Goal: Communication & Community: Answer question/provide support

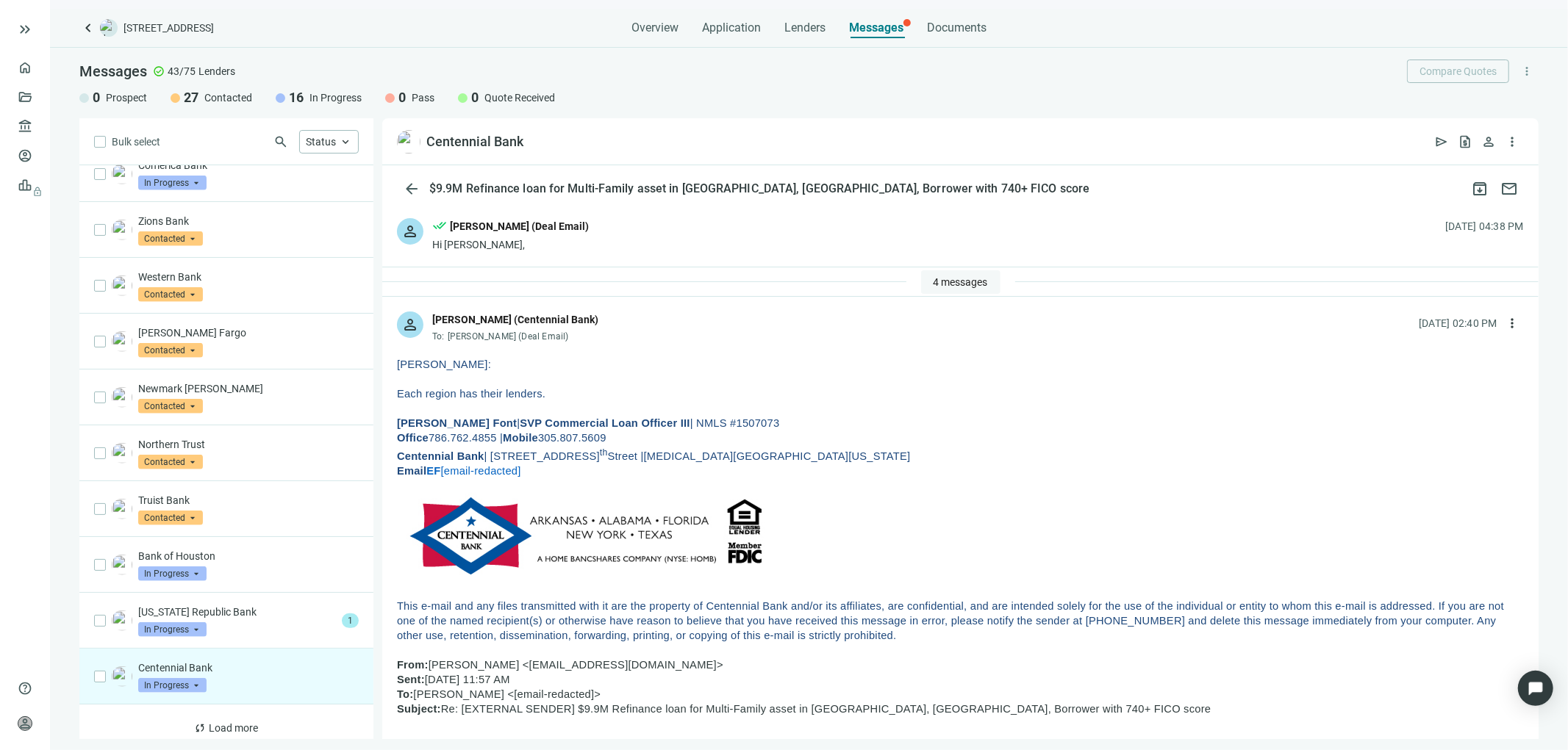
click at [941, 277] on span "4 messages" at bounding box center [960, 282] width 54 height 12
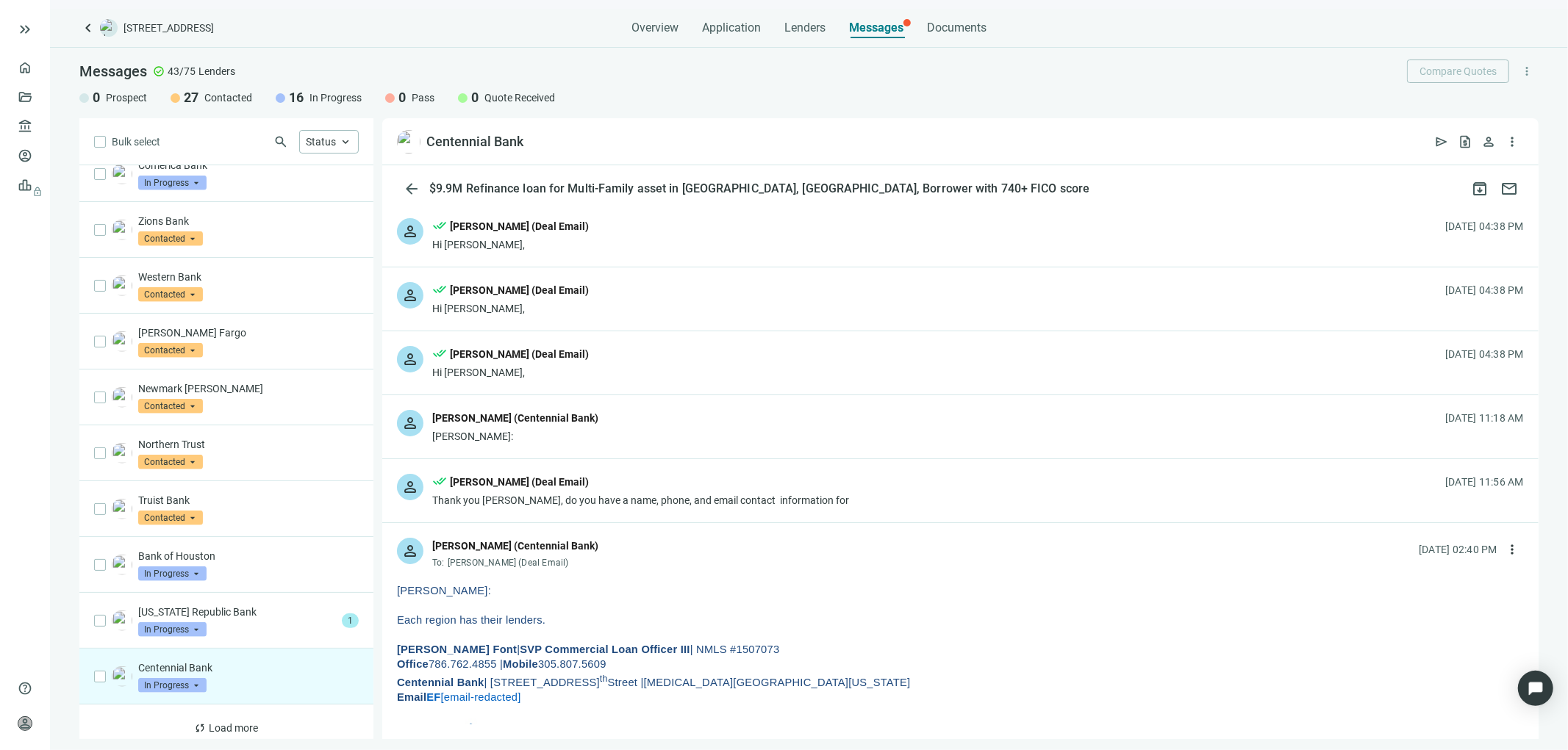
click at [753, 421] on div "person Eugene Font (Centennial Bank) Tony: 08.21.2025, 11:18 AM" at bounding box center [960, 427] width 1156 height 63
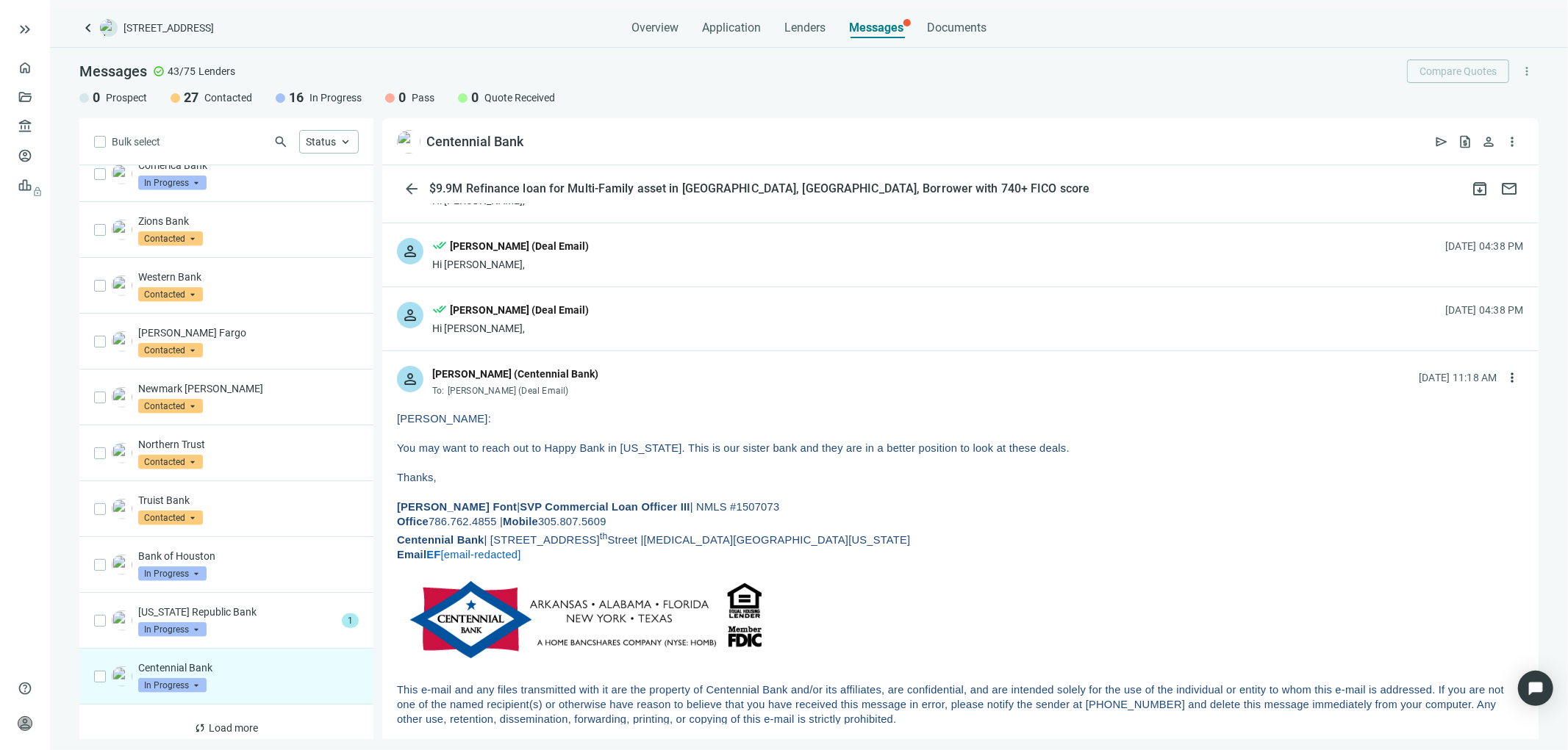
scroll to position [81, 0]
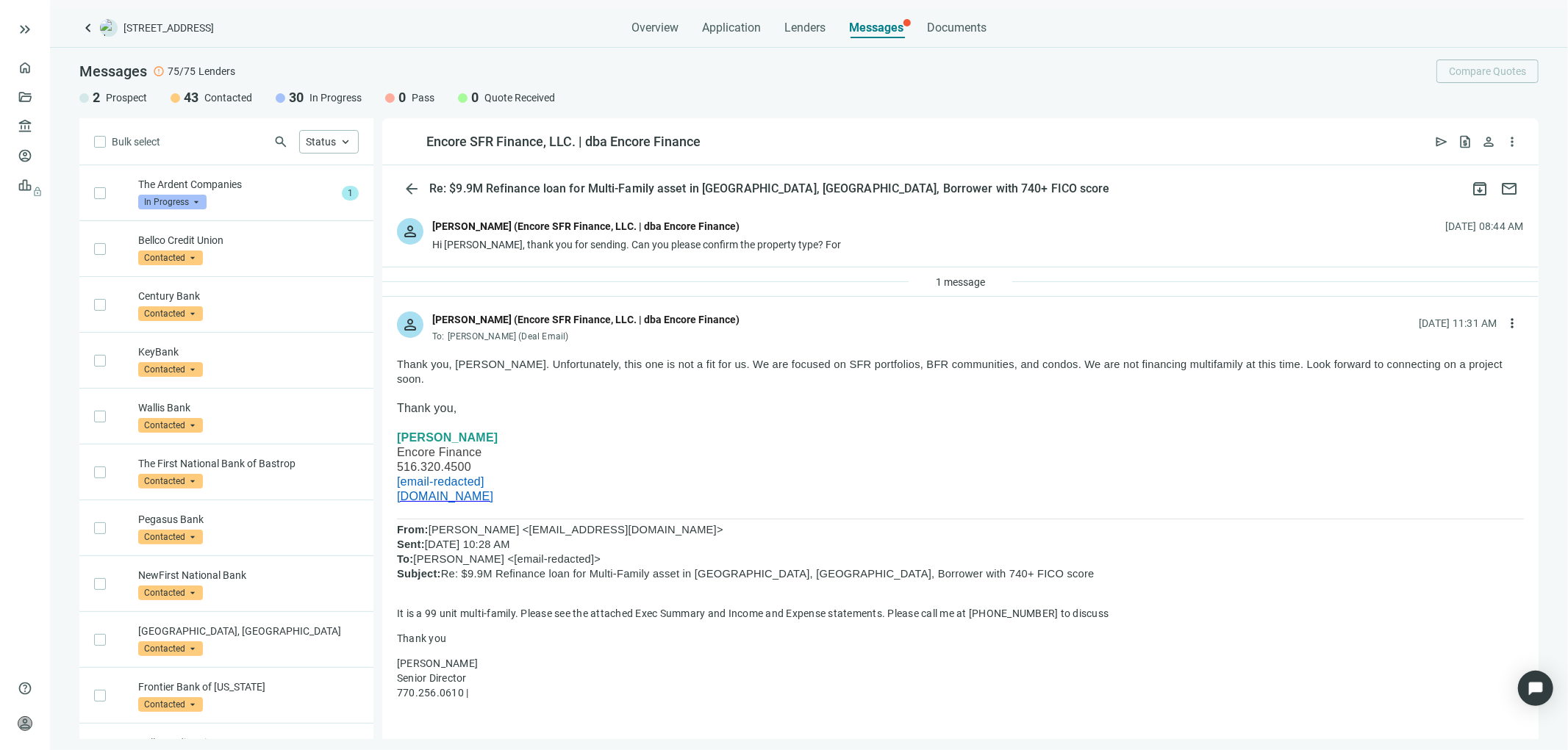
scroll to position [1809, 0]
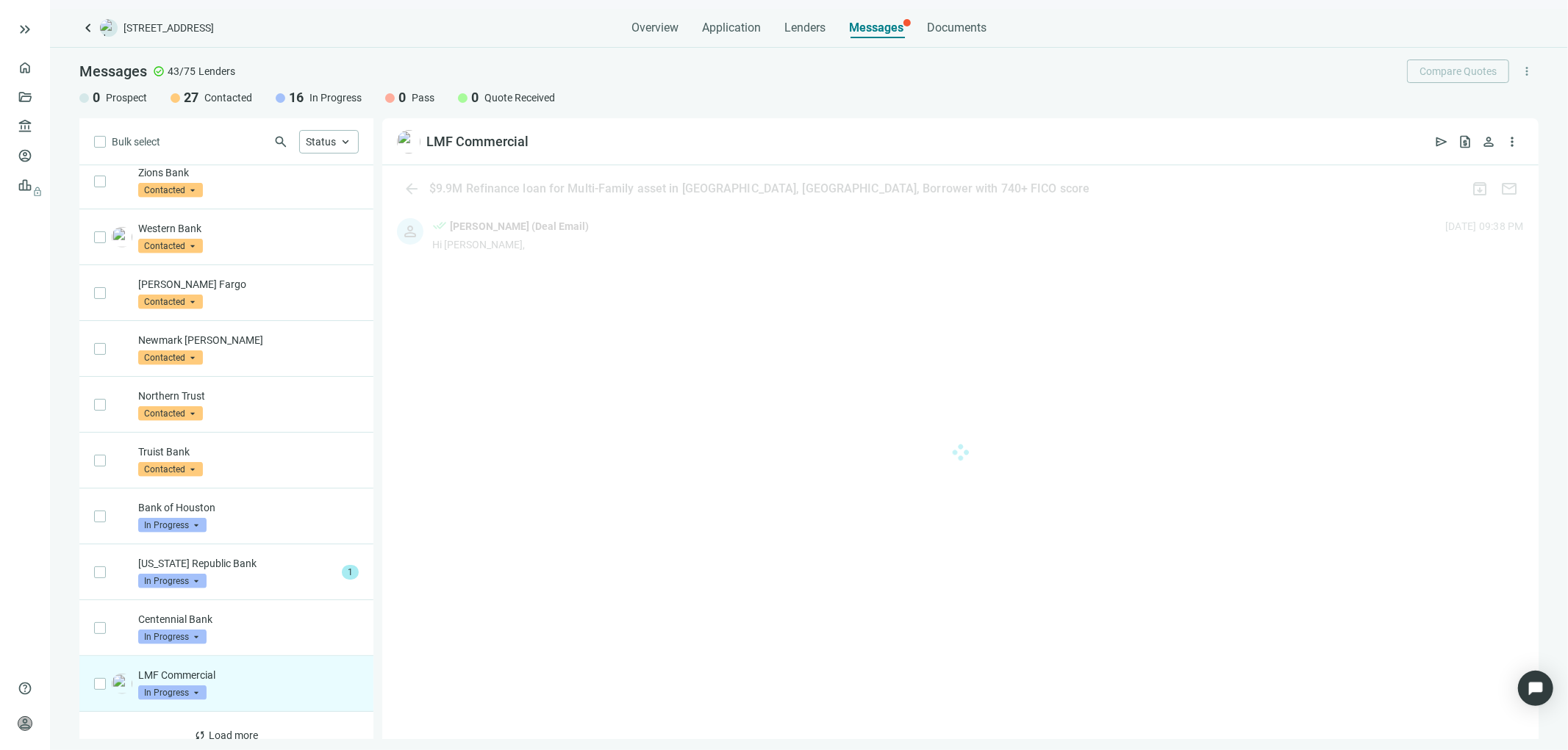
scroll to position [1150, 0]
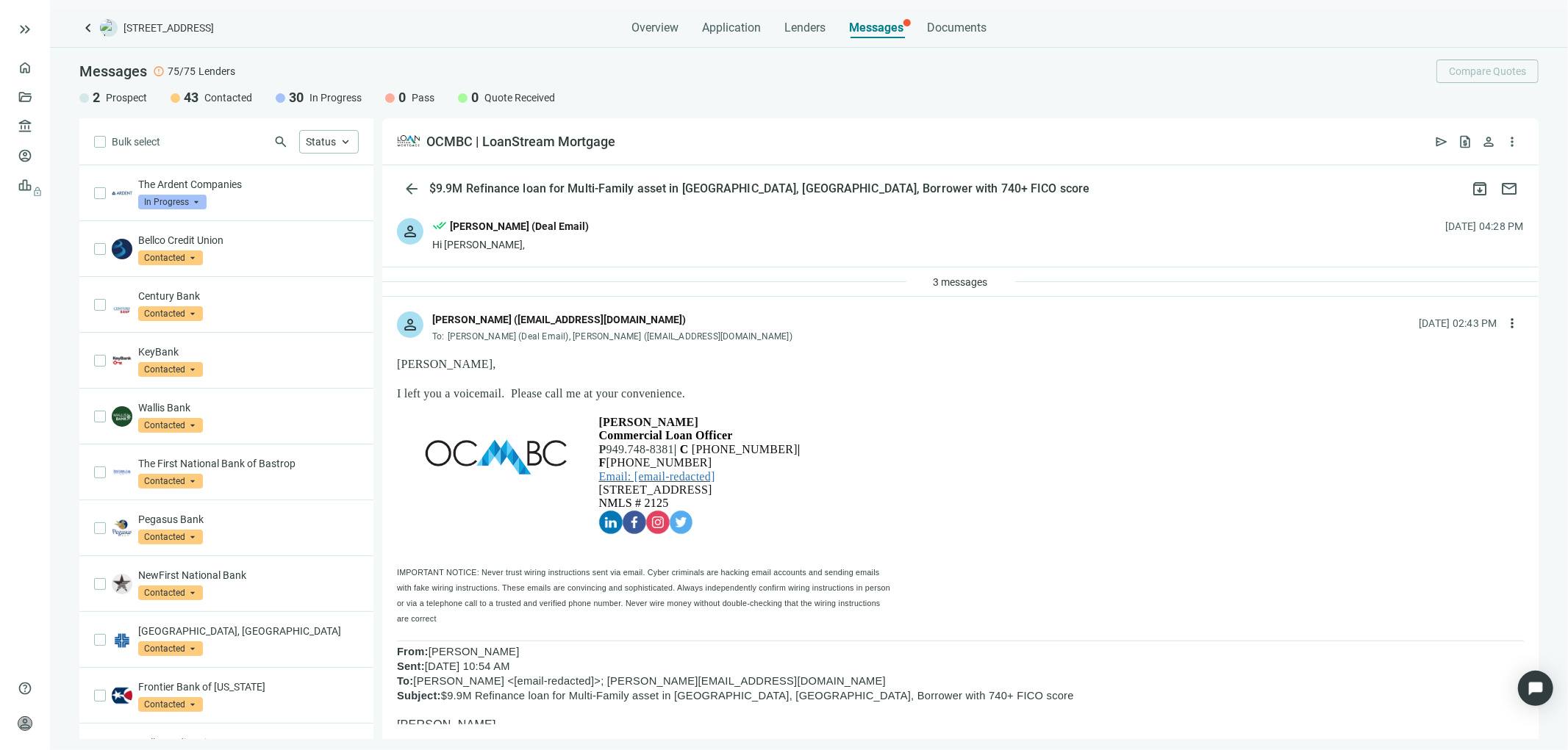
scroll to position [1977, 0]
